Goal: Transaction & Acquisition: Book appointment/travel/reservation

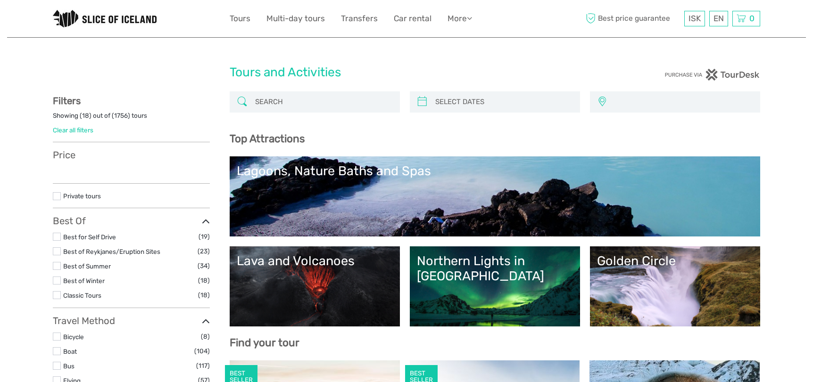
select select
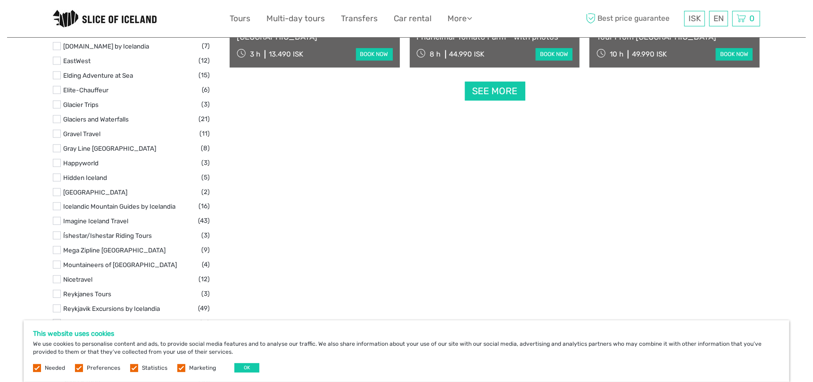
scroll to position [1315, 0]
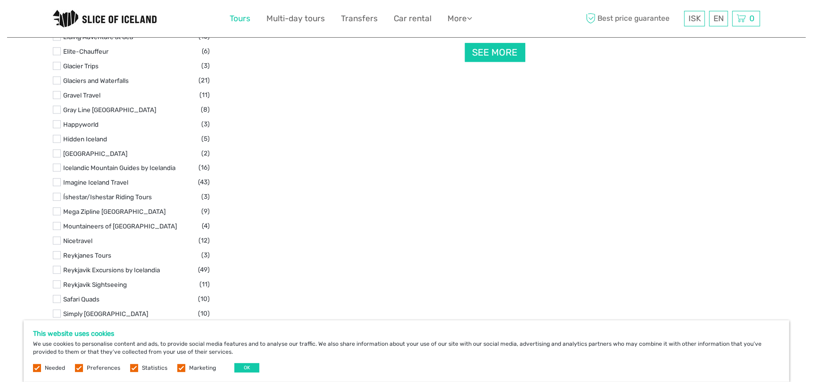
click at [238, 23] on link "Tours" at bounding box center [240, 19] width 21 height 14
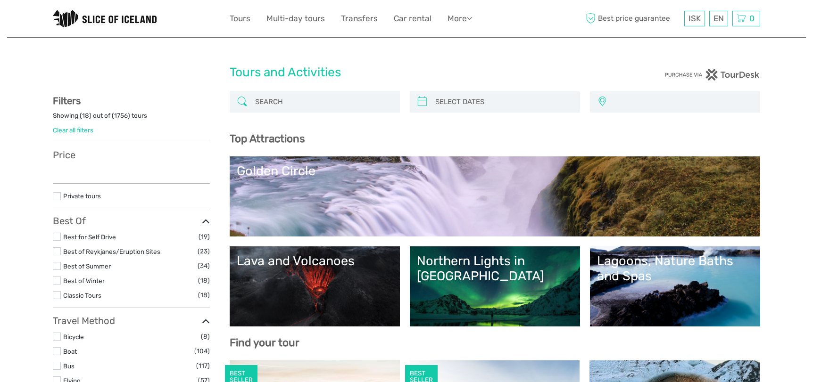
select select
